Goal: Navigation & Orientation: Find specific page/section

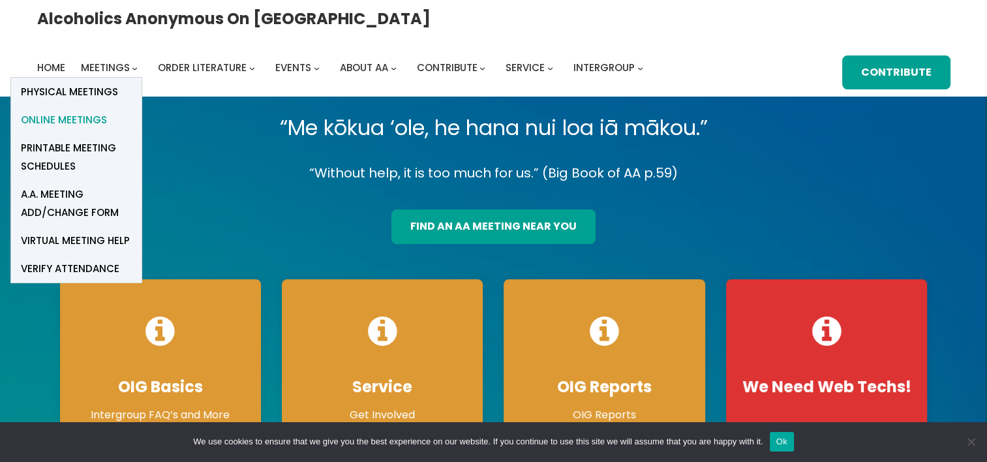
click at [107, 111] on span "Online Meetings" at bounding box center [64, 120] width 86 height 18
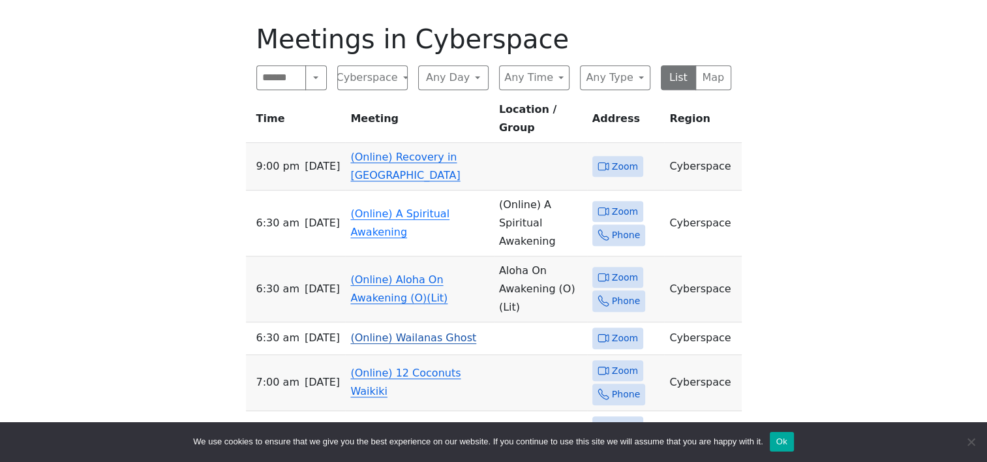
scroll to position [652, 0]
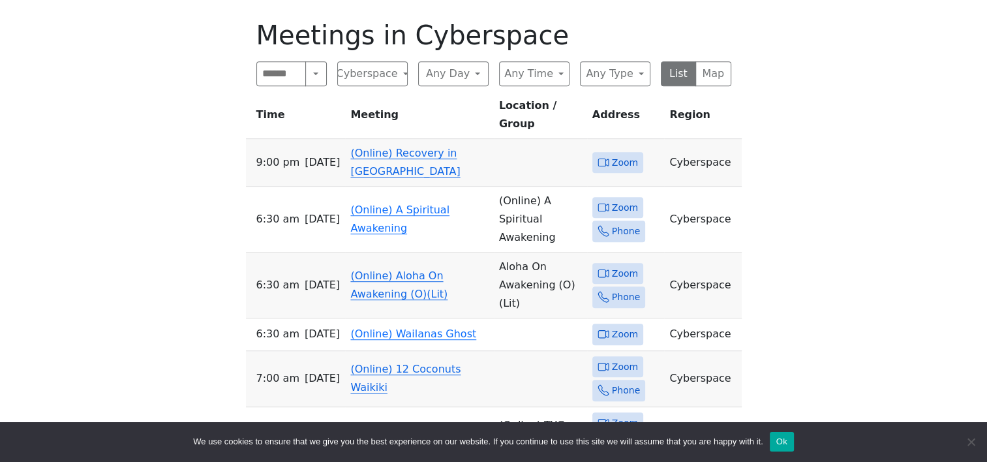
click at [412, 147] on link "(Online) Recovery in [GEOGRAPHIC_DATA]" at bounding box center [405, 162] width 110 height 31
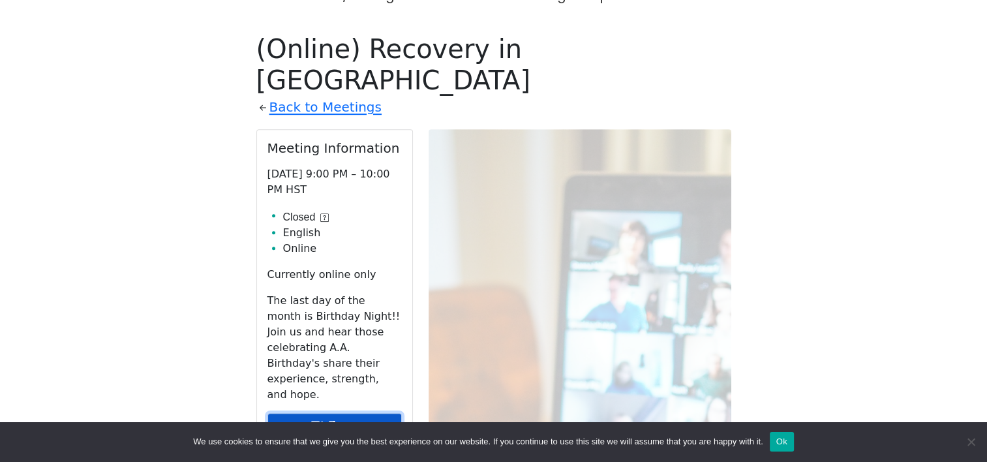
click at [327, 413] on link "Zoom" at bounding box center [334, 425] width 134 height 25
